Goal: Complete application form

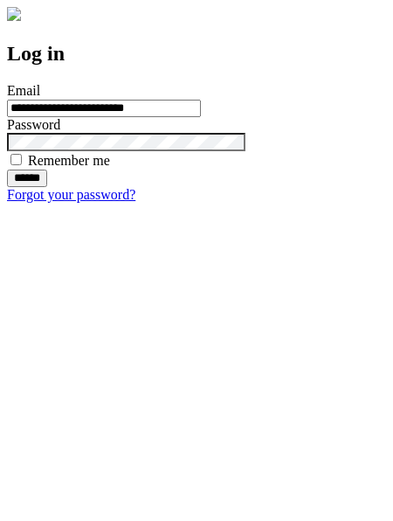
type input "**********"
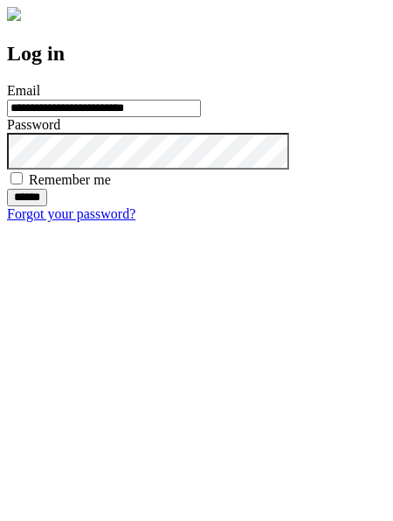
click at [47, 206] on input "******" at bounding box center [27, 197] width 40 height 17
type input "**********"
click at [47, 206] on input "******" at bounding box center [27, 197] width 40 height 17
